Goal: Find specific page/section: Find specific page/section

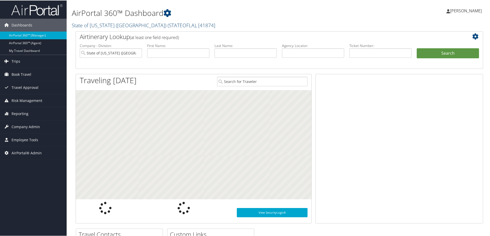
click at [88, 26] on link "State of Louisiana (SOLA) ( STATEOFLA ) , [ 41874 ]" at bounding box center [144, 24] width 144 height 7
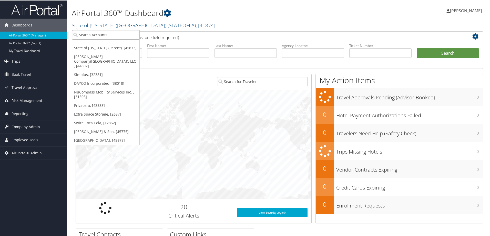
click at [89, 33] on input "search" at bounding box center [105, 33] width 67 height 9
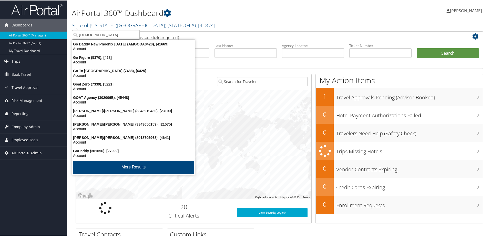
type input "goda"
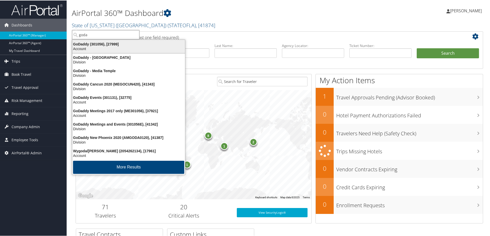
click at [95, 47] on div "Account" at bounding box center [128, 48] width 119 height 5
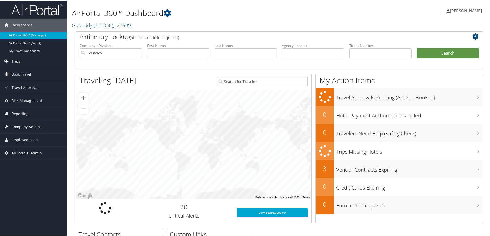
click at [20, 126] on span "Company Admin" at bounding box center [26, 126] width 28 height 13
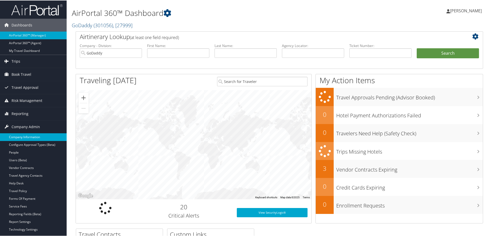
click at [21, 135] on link "Company Information" at bounding box center [33, 137] width 67 height 8
